Goal: Navigation & Orientation: Find specific page/section

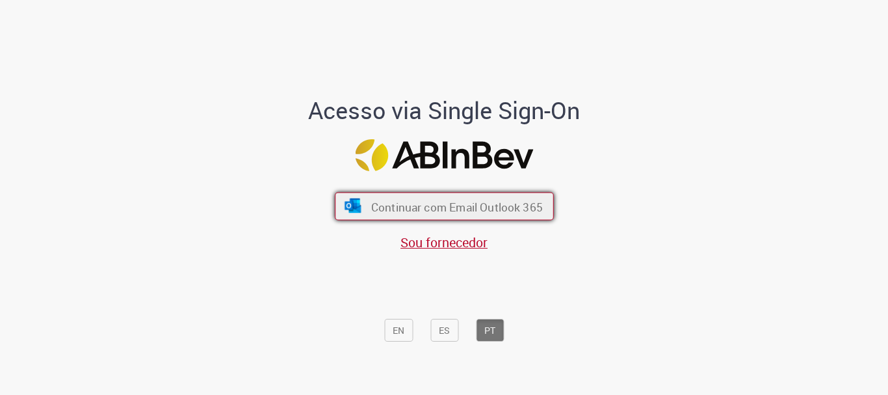
click at [468, 201] on font "Continuar com Email Outlook 365" at bounding box center [457, 206] width 172 height 15
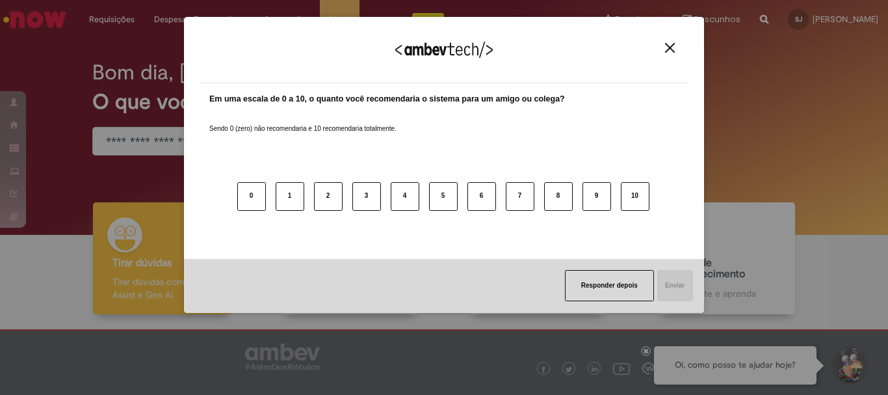
click at [666, 47] on img "Close" at bounding box center [670, 48] width 10 height 10
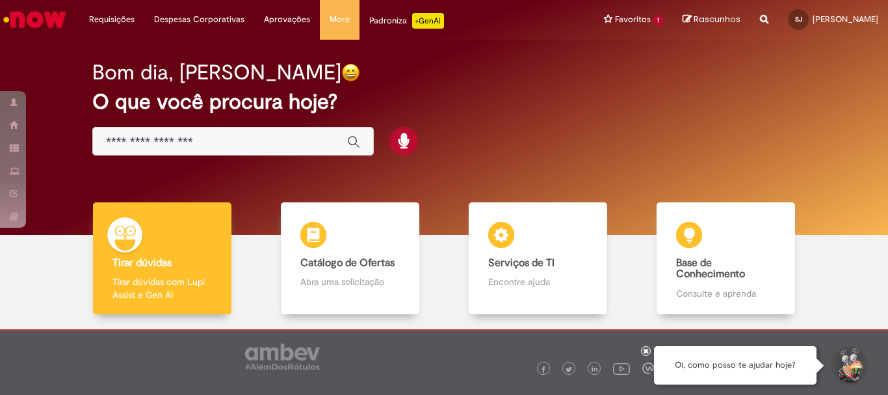
click at [25, 18] on img "Ir para a Homepage" at bounding box center [34, 20] width 67 height 26
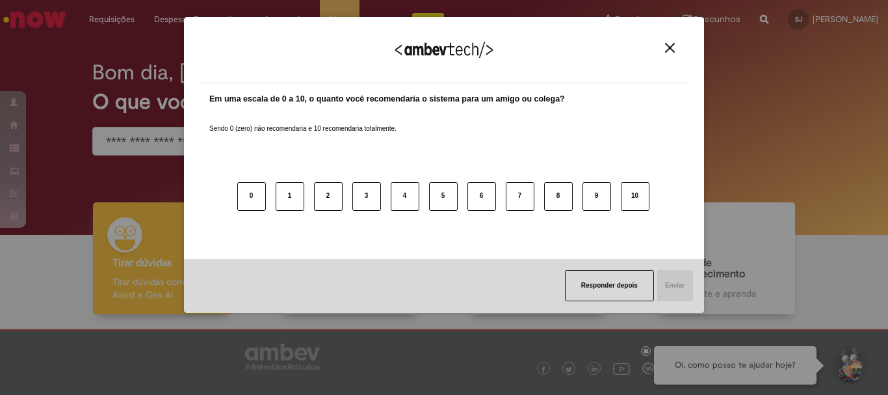
click at [671, 48] on img "Close" at bounding box center [670, 48] width 10 height 10
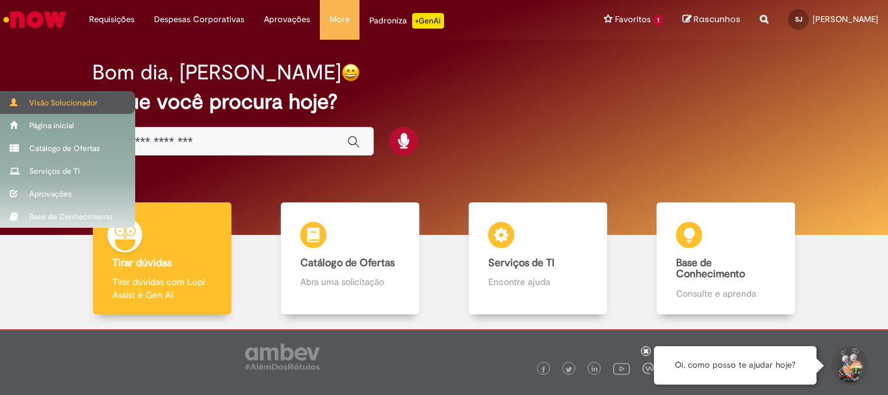
click at [53, 103] on div "Visão Solucionador" at bounding box center [67, 102] width 135 height 23
